Goal: Transaction & Acquisition: Purchase product/service

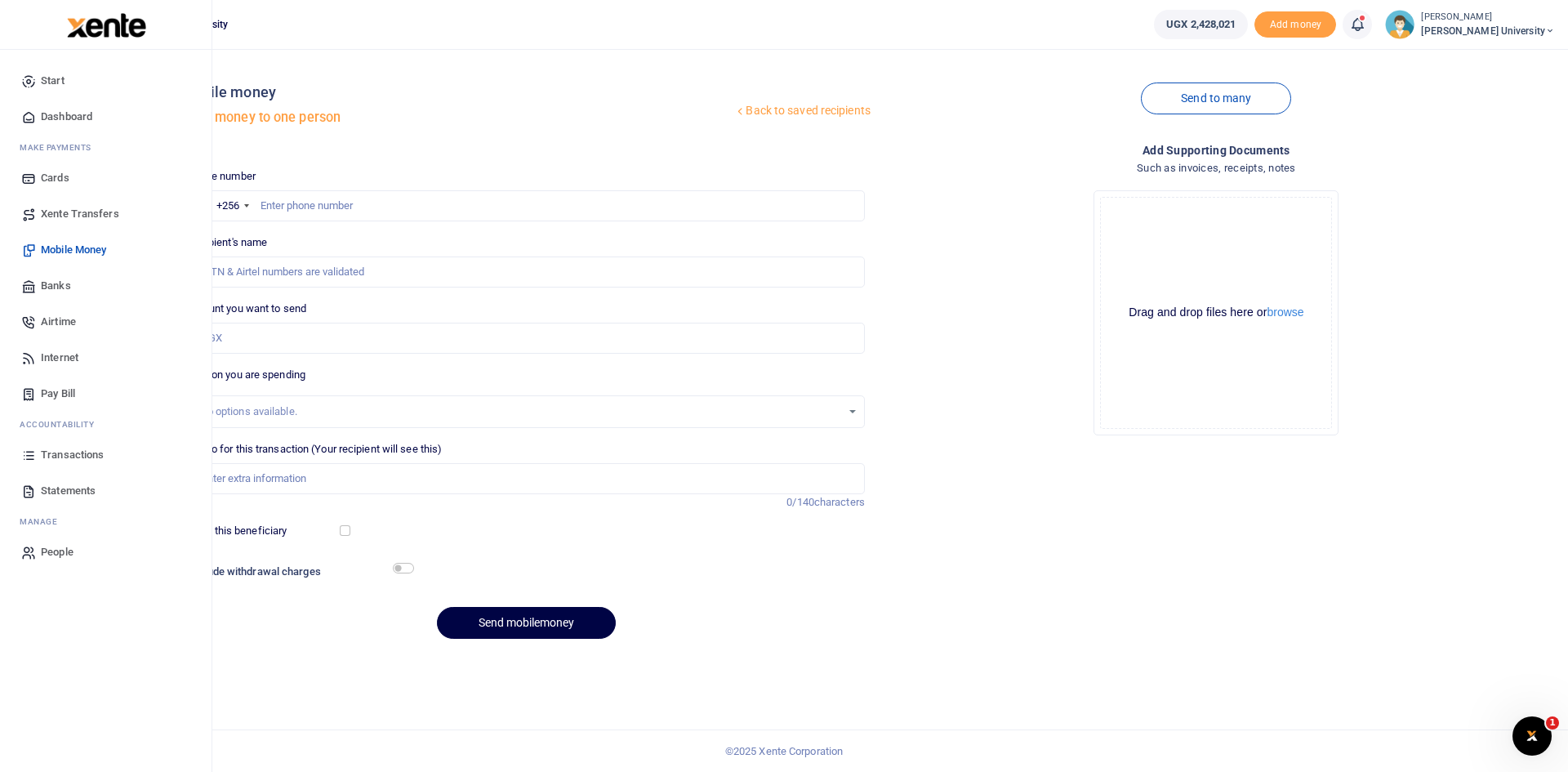
click at [81, 252] on span "Mobile Money" at bounding box center [73, 250] width 66 height 17
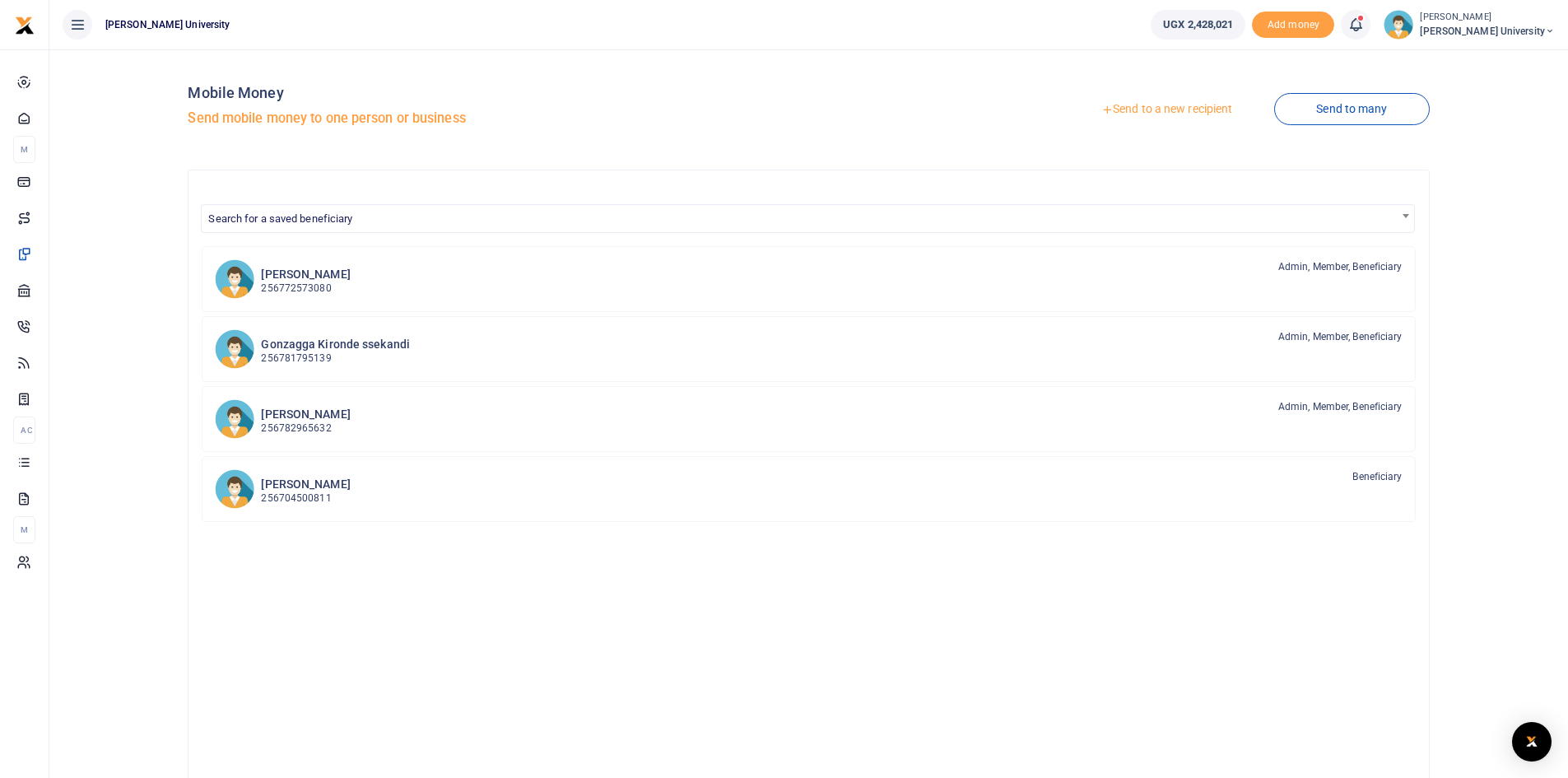
click at [1150, 114] on link "Send to a new recipient" at bounding box center [1166, 109] width 215 height 29
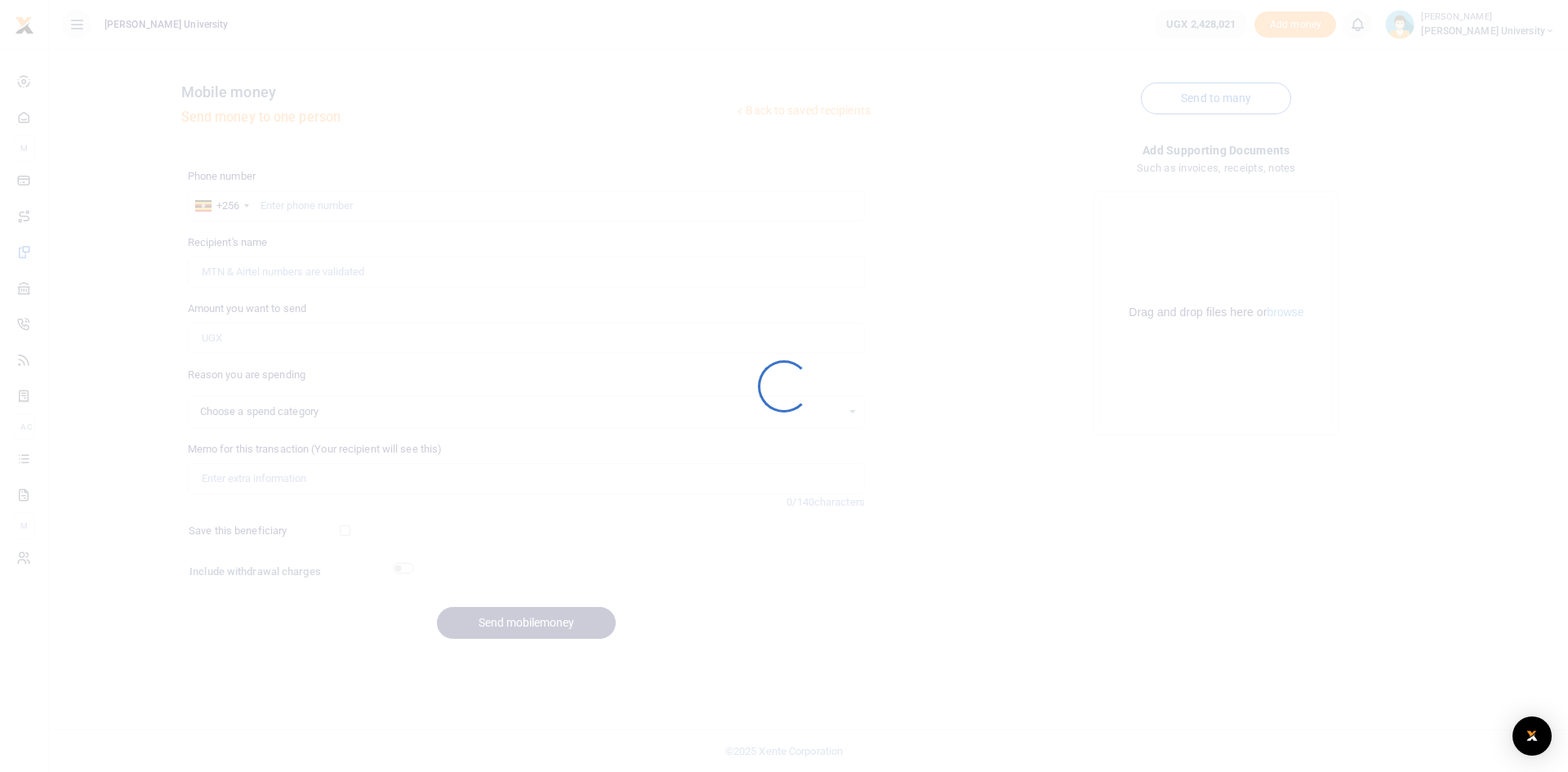
select select
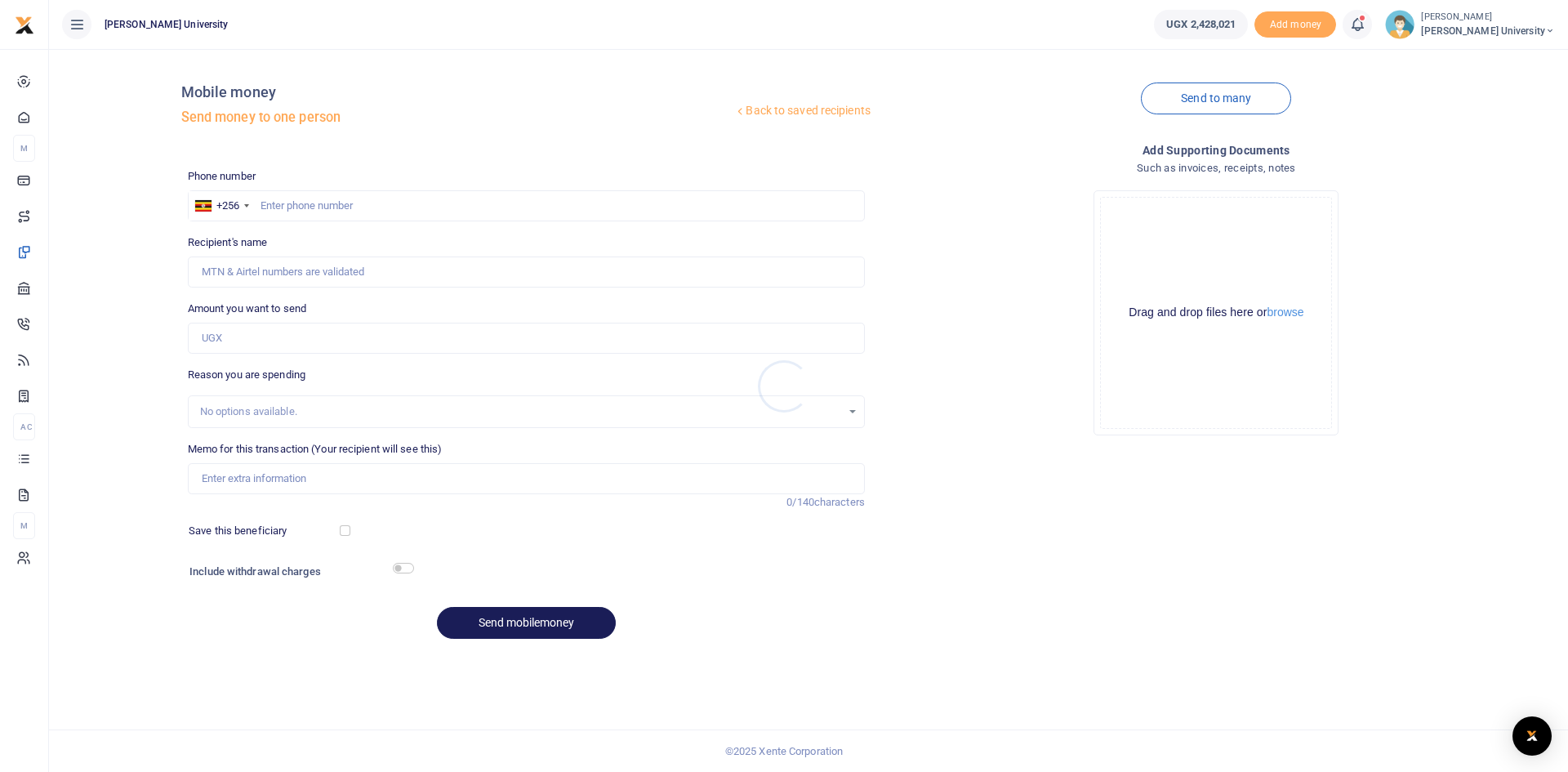
click at [296, 203] on div at bounding box center [784, 386] width 1568 height 772
click at [274, 211] on input "text" at bounding box center [526, 205] width 677 height 31
click at [298, 200] on input "078244207" at bounding box center [526, 205] width 677 height 31
type input "0782444207"
type input "[PERSON_NAME]"
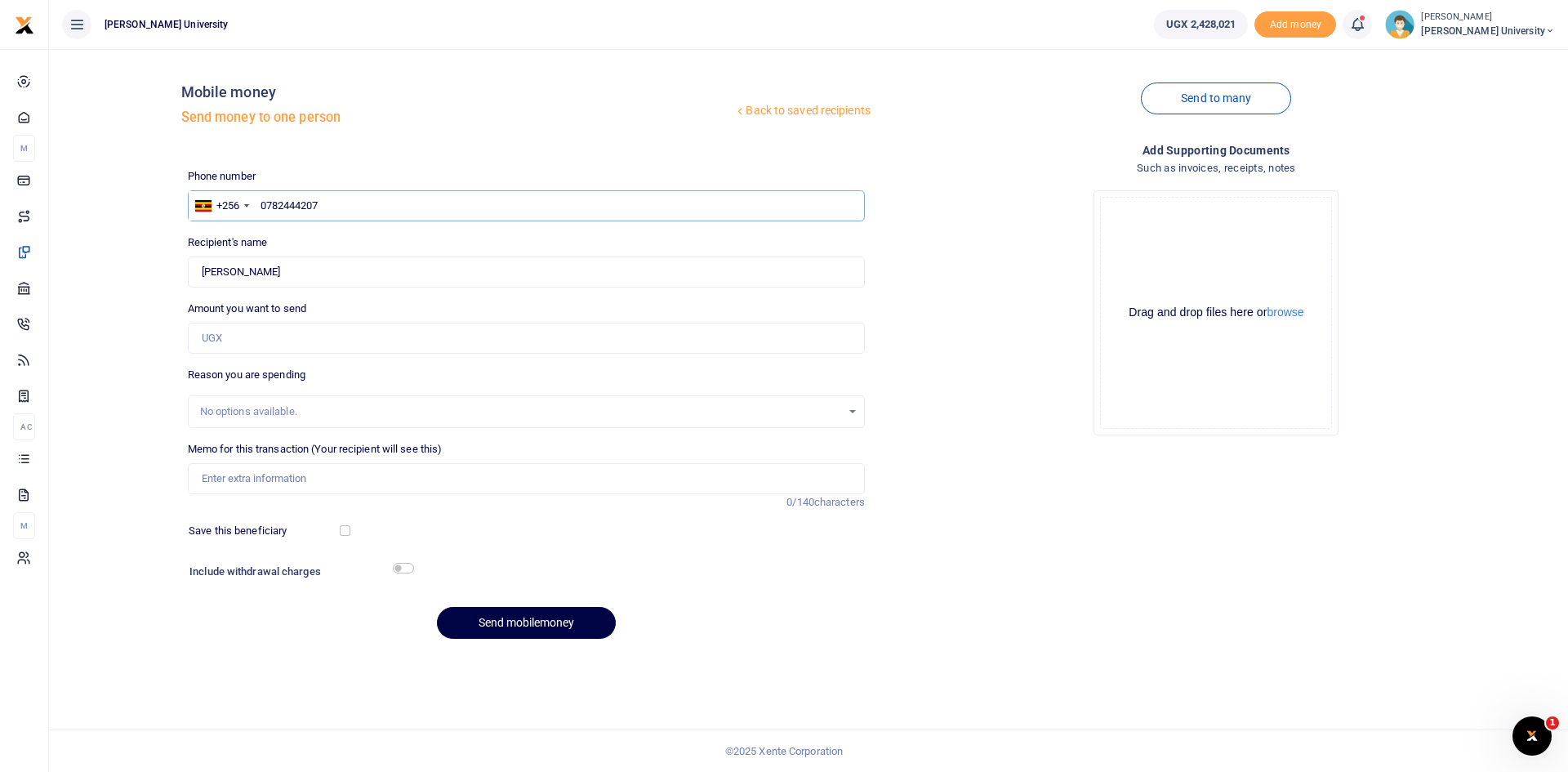
type input "0782444207"
click at [229, 339] on input "Amount you want to send" at bounding box center [526, 338] width 677 height 31
type input "25,000"
click at [216, 488] on input "Memo for this transaction (Your recipient will see this)" at bounding box center [526, 478] width 677 height 31
type input "Transport to Kawempe for Exam scripts"
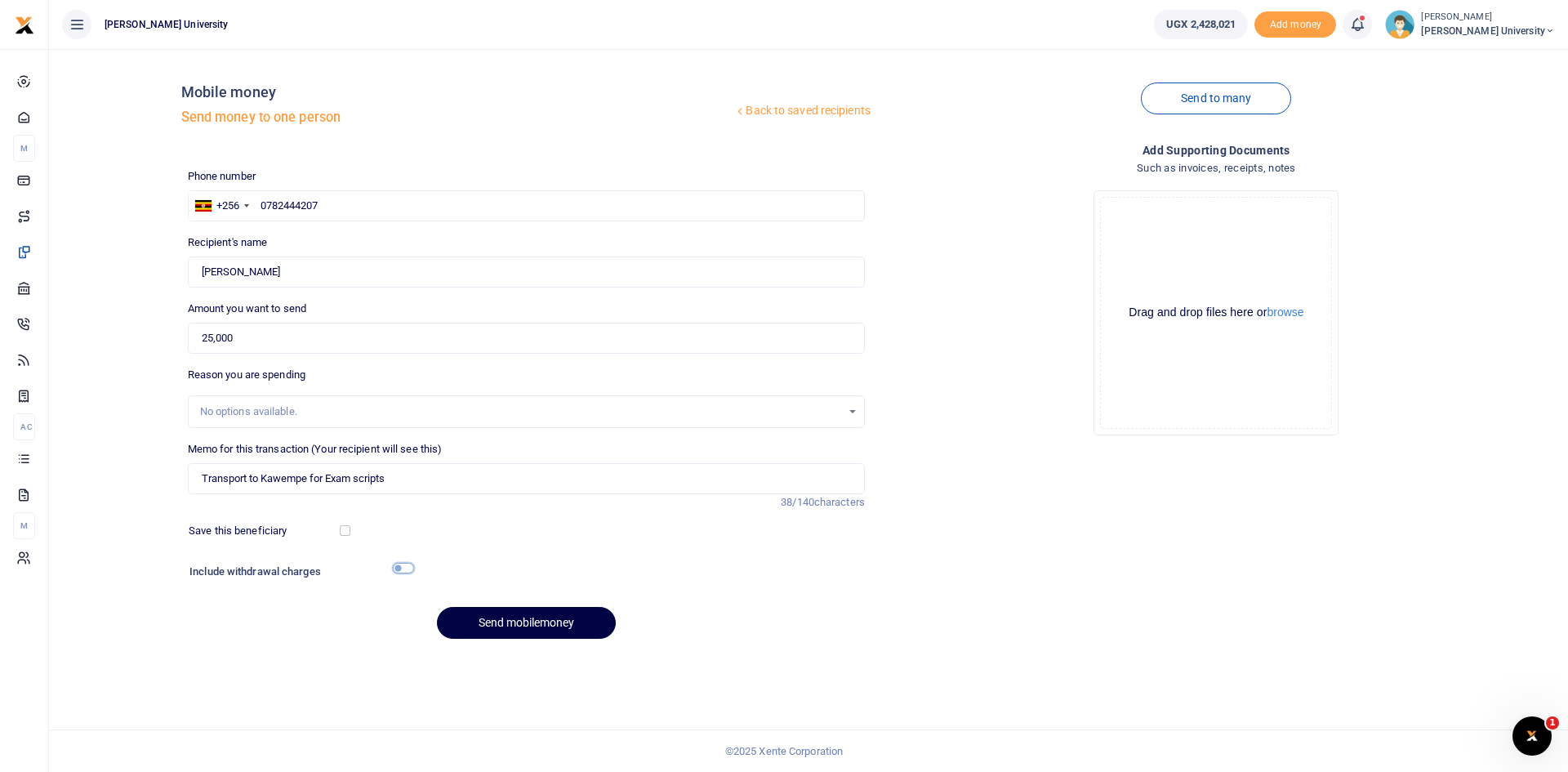
click at [410, 566] on input "checkbox" at bounding box center [403, 568] width 22 height 11
checkbox input "true"
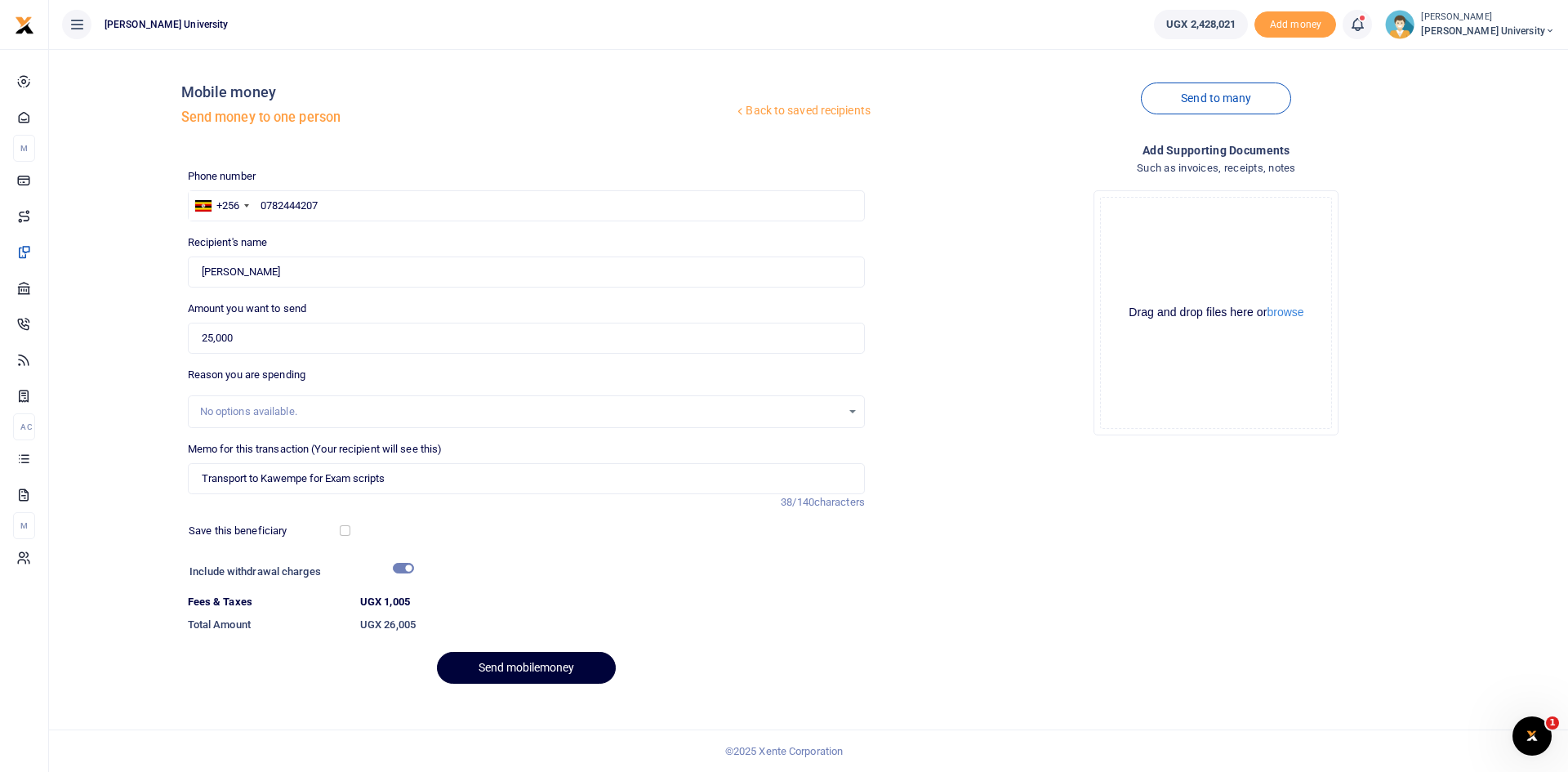
click at [564, 674] on button "Send mobilemoney" at bounding box center [525, 667] width 178 height 32
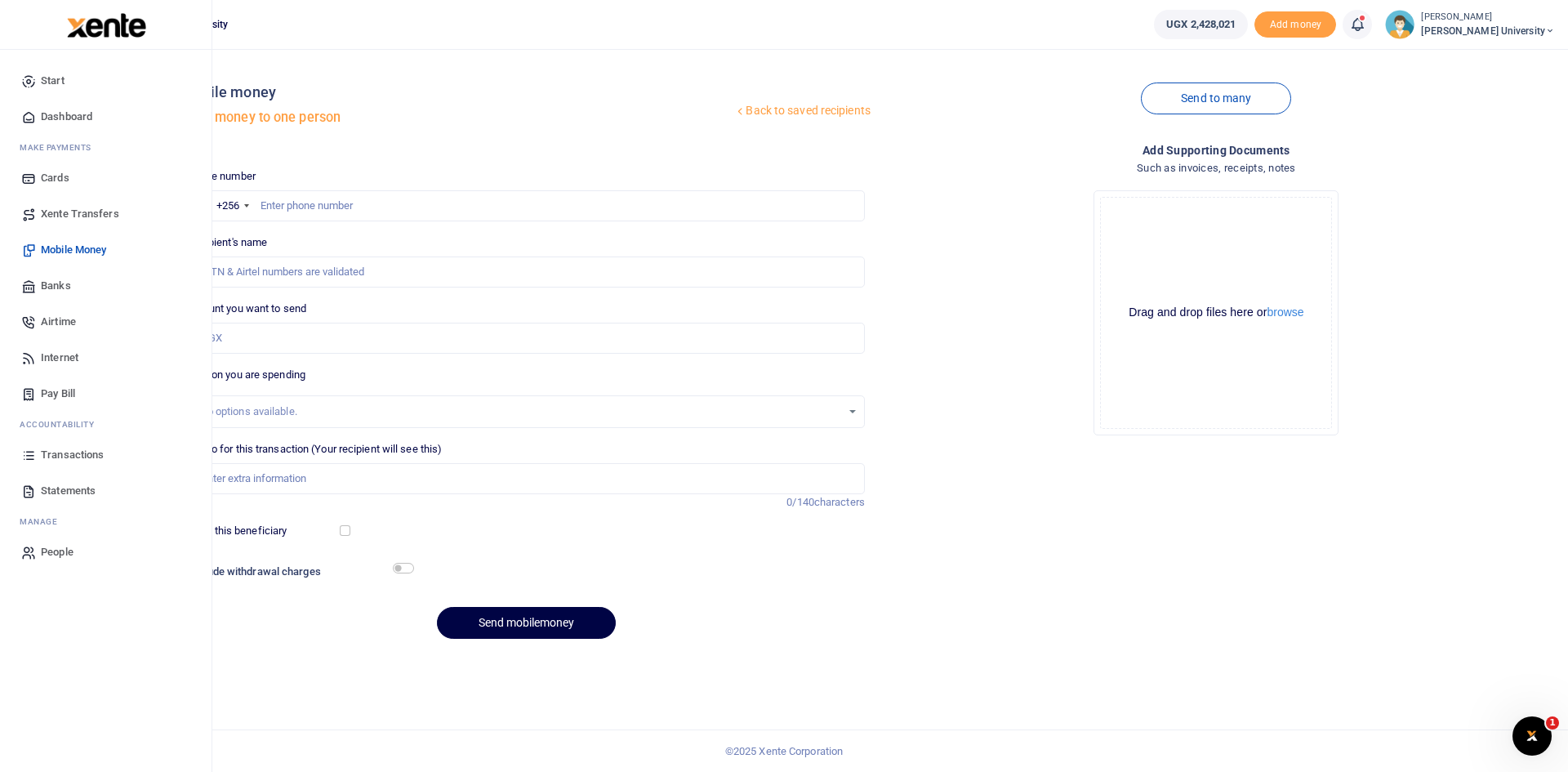
click at [66, 117] on span "Dashboard" at bounding box center [66, 117] width 51 height 17
